Goal: Task Accomplishment & Management: Use online tool/utility

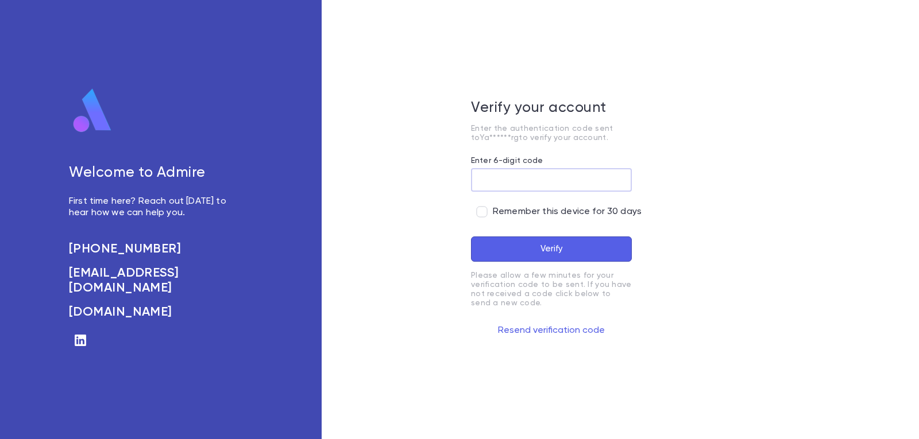
click at [536, 171] on input "Enter 6-digit code" at bounding box center [551, 180] width 161 height 22
type input "******"
click at [520, 240] on button "Verify" at bounding box center [551, 249] width 161 height 25
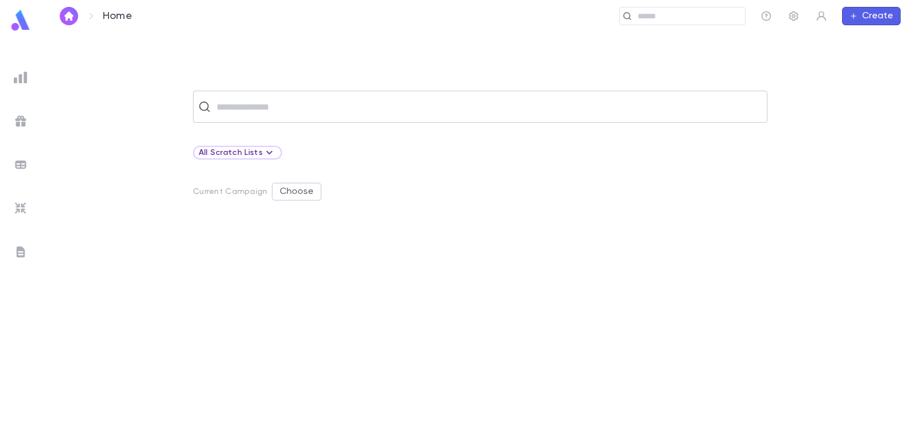
click at [355, 107] on input "text" at bounding box center [487, 107] width 549 height 22
type input "*****"
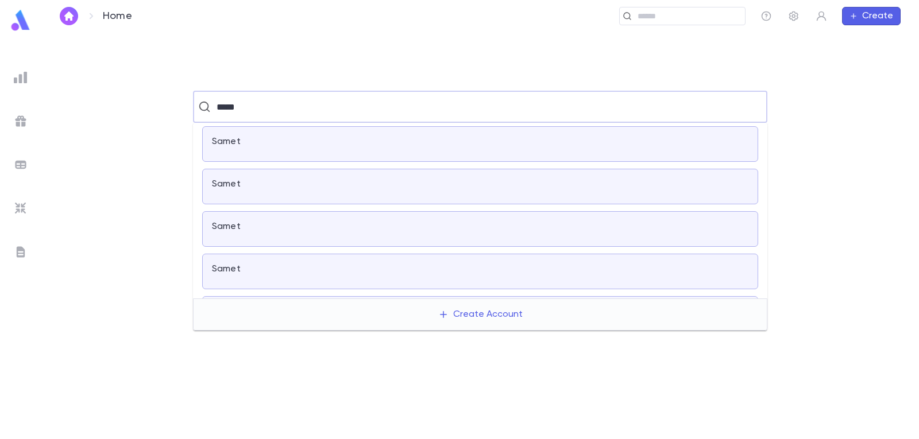
click at [320, 149] on div "Samet" at bounding box center [301, 144] width 179 height 16
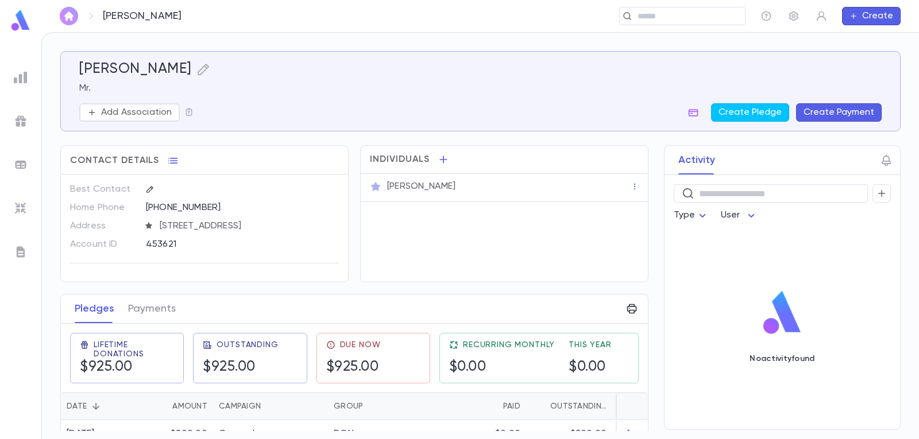
click at [75, 17] on img "button" at bounding box center [69, 15] width 14 height 9
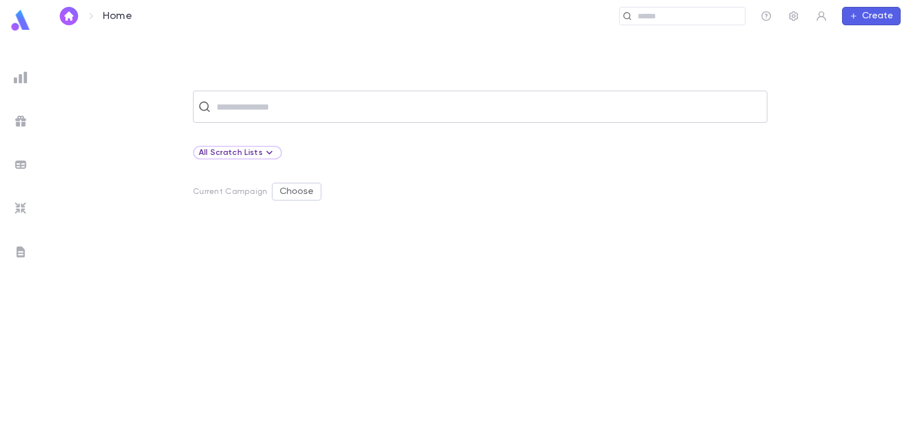
click at [282, 109] on input "text" at bounding box center [487, 107] width 549 height 22
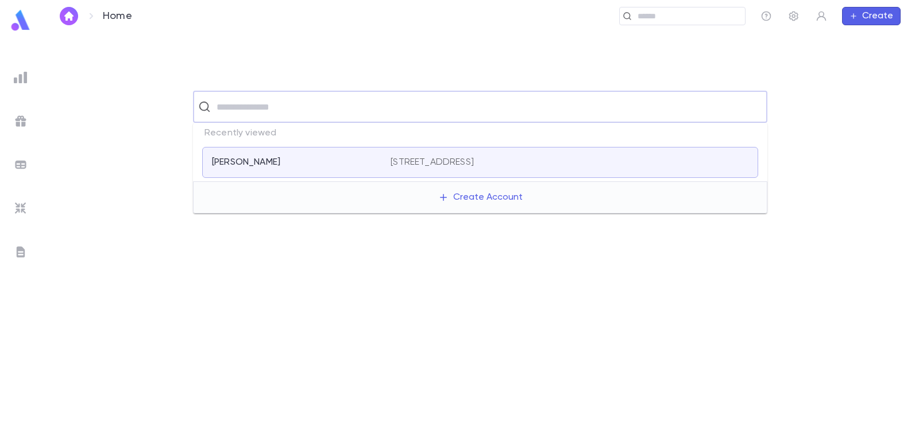
click at [276, 59] on div "​ All Scratch Lists Current Campaign Choose" at bounding box center [479, 235] width 877 height 407
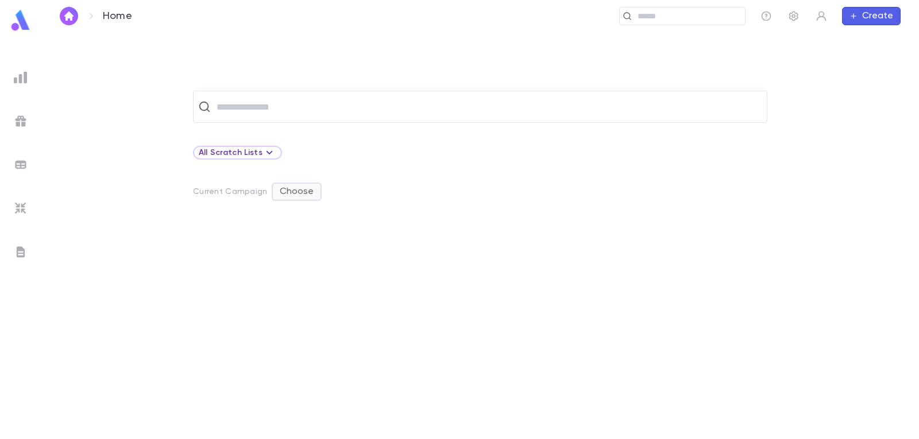
click at [295, 191] on button "Choose" at bounding box center [297, 192] width 50 height 18
click at [291, 215] on li "Show" at bounding box center [296, 214] width 48 height 18
click at [21, 73] on img at bounding box center [21, 78] width 14 height 14
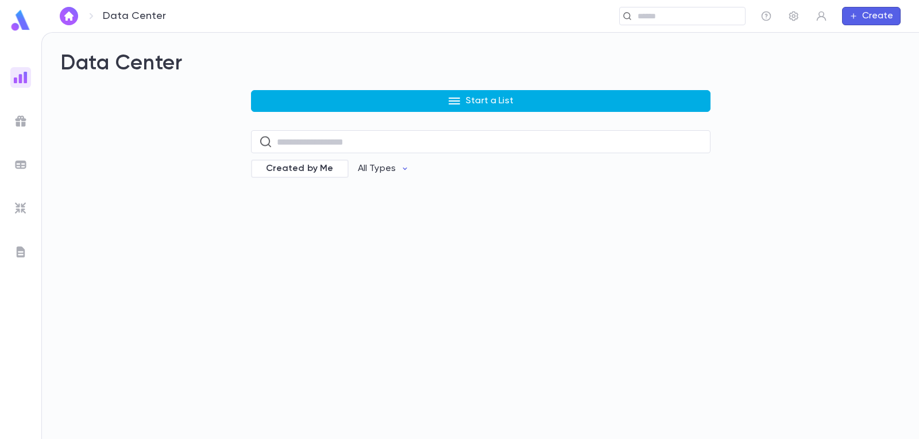
click at [525, 104] on button "Start a List" at bounding box center [480, 101] width 459 height 22
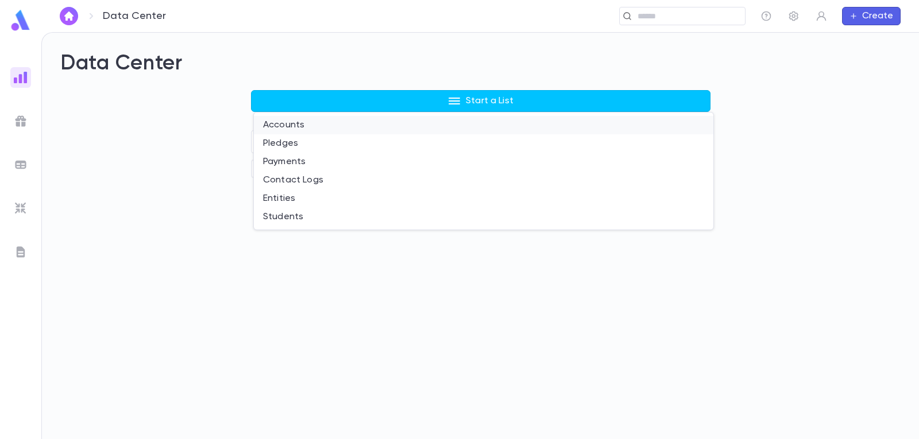
click at [279, 121] on li "Accounts" at bounding box center [483, 125] width 459 height 18
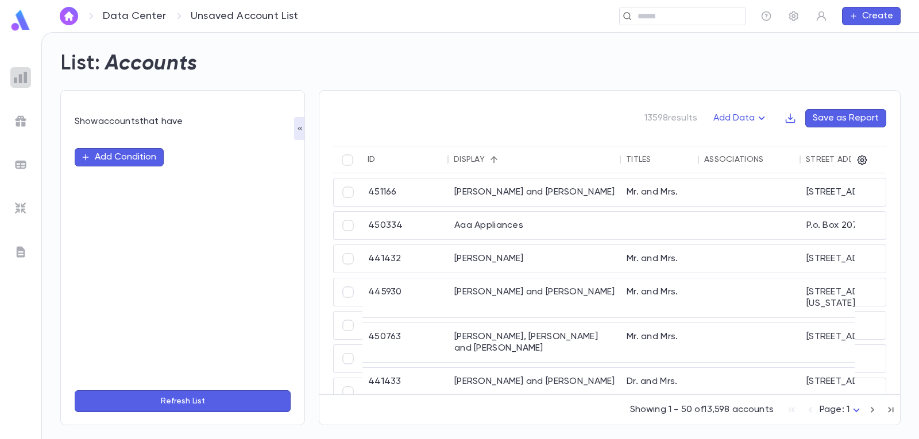
click at [22, 78] on img at bounding box center [21, 78] width 14 height 14
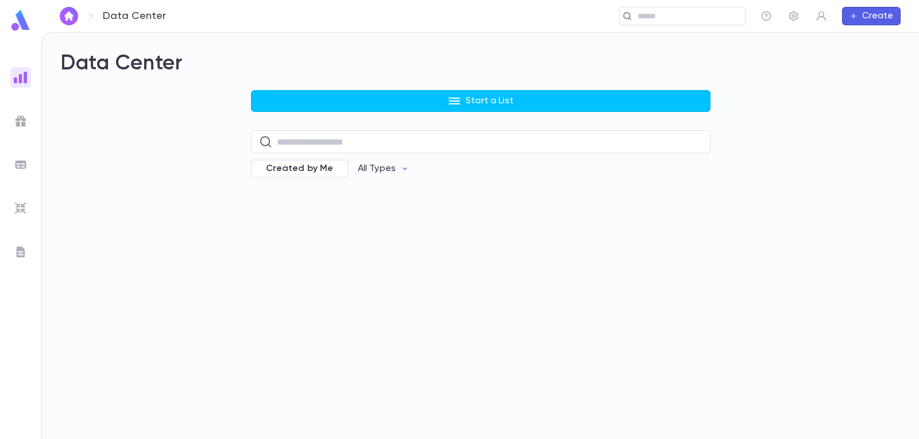
click at [70, 18] on img "button" at bounding box center [69, 15] width 14 height 9
